Goal: Contribute content: Contribute content

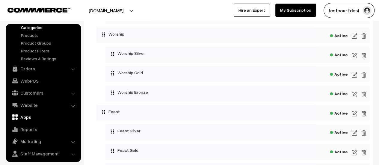
scroll to position [42, 0]
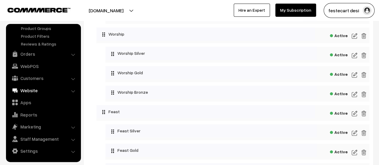
click at [31, 91] on link "Website" at bounding box center [42, 90] width 71 height 11
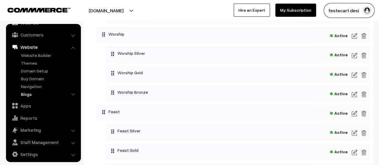
scroll to position [51, 0]
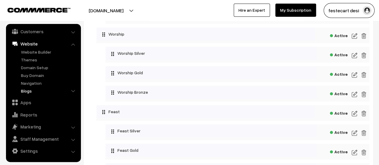
click at [23, 91] on link "Blogs" at bounding box center [48, 91] width 59 height 6
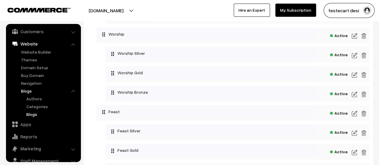
click at [34, 117] on link "Blogs" at bounding box center [52, 114] width 54 height 6
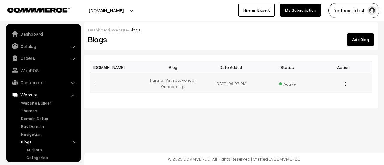
scroll to position [65, 0]
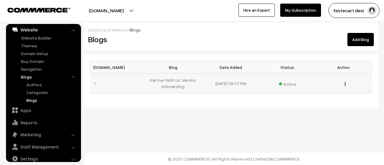
click at [345, 83] on button "button" at bounding box center [344, 84] width 1 height 5
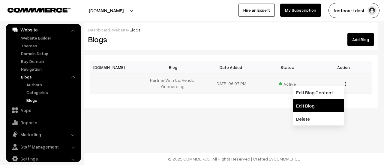
click at [317, 102] on link "Edit Blog" at bounding box center [318, 105] width 51 height 13
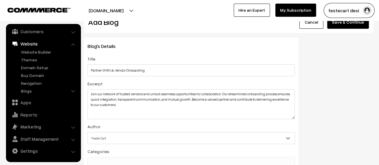
scroll to position [30, 0]
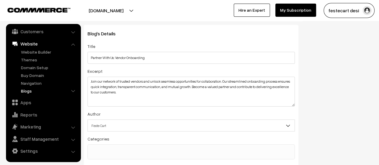
click at [32, 93] on link "Blogs" at bounding box center [48, 91] width 59 height 6
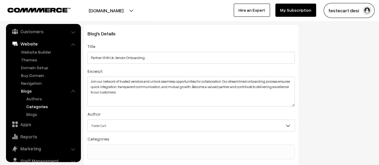
click at [38, 107] on link "Categories" at bounding box center [52, 106] width 54 height 6
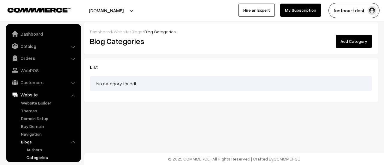
scroll to position [65, 0]
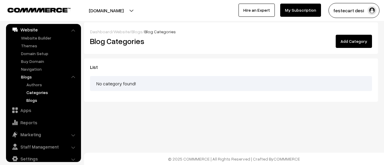
click at [25, 100] on link "Blogs" at bounding box center [52, 100] width 54 height 6
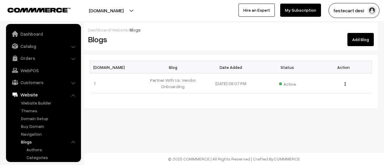
scroll to position [65, 0]
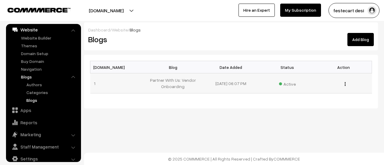
click at [345, 83] on img "button" at bounding box center [344, 84] width 1 height 4
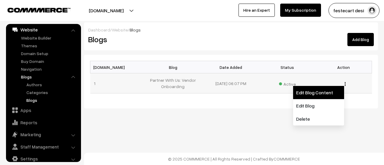
click at [324, 92] on link "Edit Blog Content" at bounding box center [318, 92] width 51 height 13
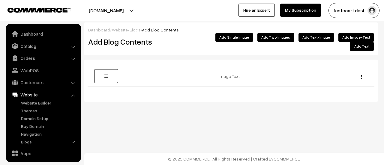
scroll to position [51, 0]
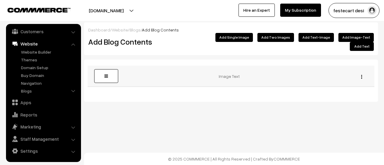
click at [222, 67] on td "Image Text" at bounding box center [230, 76] width 229 height 21
click at [361, 75] on img "button" at bounding box center [361, 77] width 1 height 4
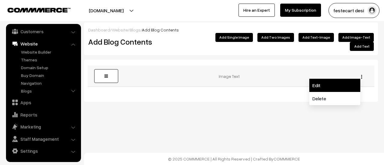
click at [336, 82] on link "Edit" at bounding box center [334, 85] width 51 height 13
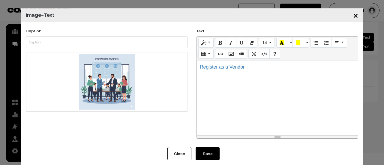
click at [353, 15] on span "×" at bounding box center [355, 15] width 5 height 11
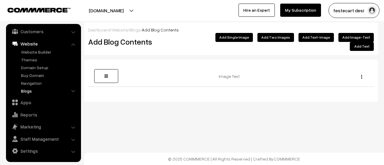
click at [26, 89] on link "Blogs" at bounding box center [48, 91] width 59 height 6
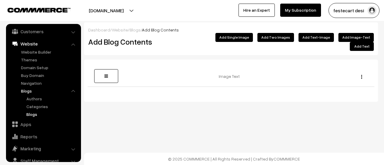
click at [35, 113] on link "Blogs" at bounding box center [52, 114] width 54 height 6
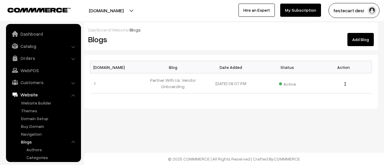
scroll to position [65, 0]
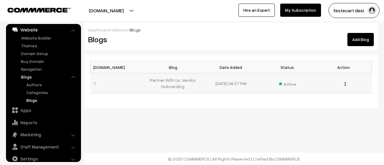
click at [345, 83] on img "button" at bounding box center [344, 84] width 1 height 4
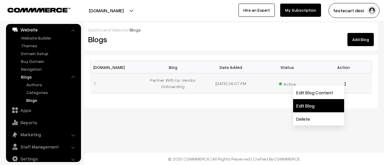
click at [325, 101] on link "Edit Blog" at bounding box center [318, 105] width 51 height 13
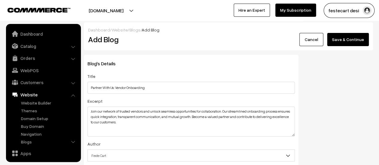
scroll to position [51, 0]
